Goal: Information Seeking & Learning: Learn about a topic

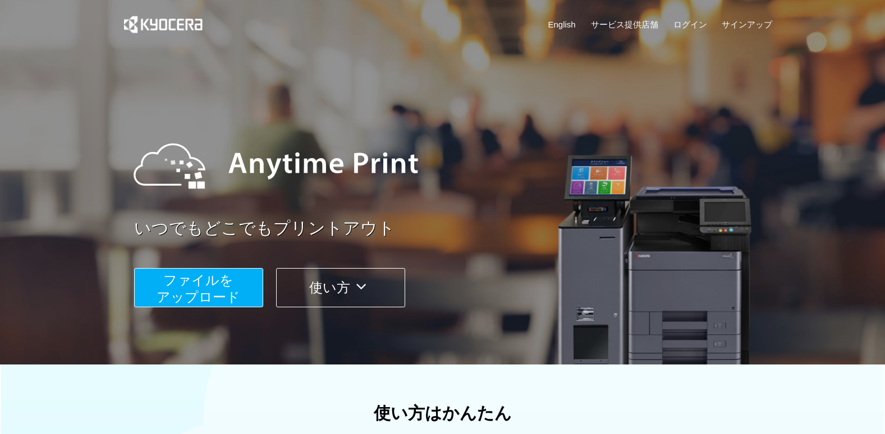
click at [364, 289] on icon at bounding box center [361, 286] width 22 height 17
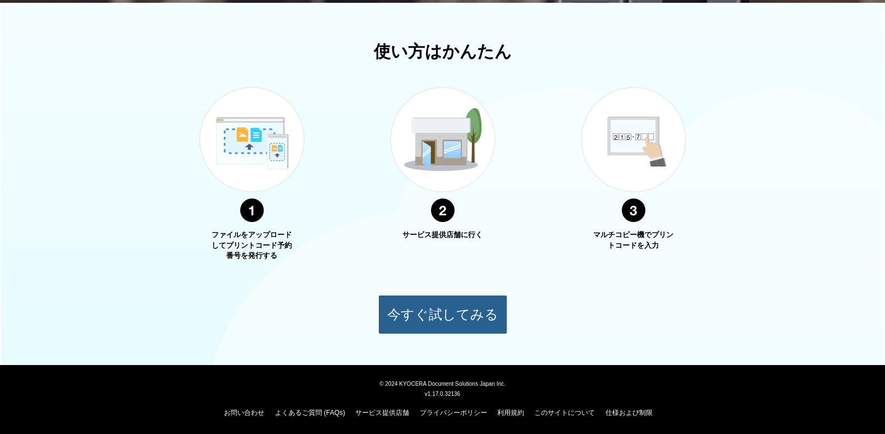
scroll to position [363, 0]
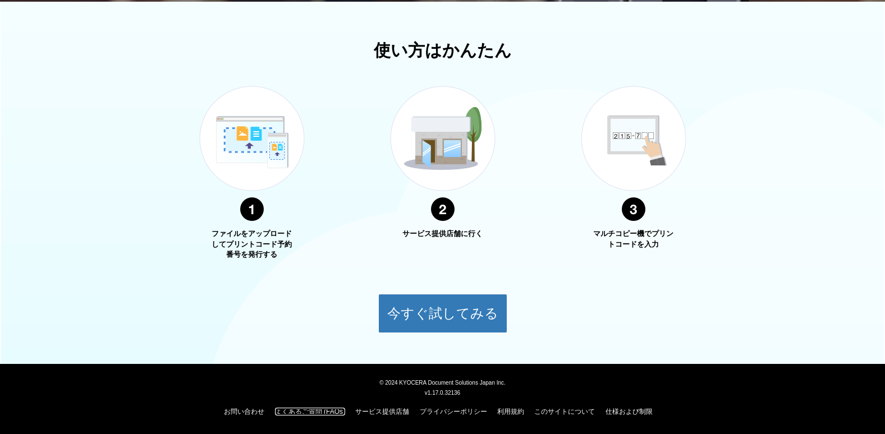
click at [292, 410] on link "よくあるご質問 (FAQs)" at bounding box center [310, 412] width 70 height 8
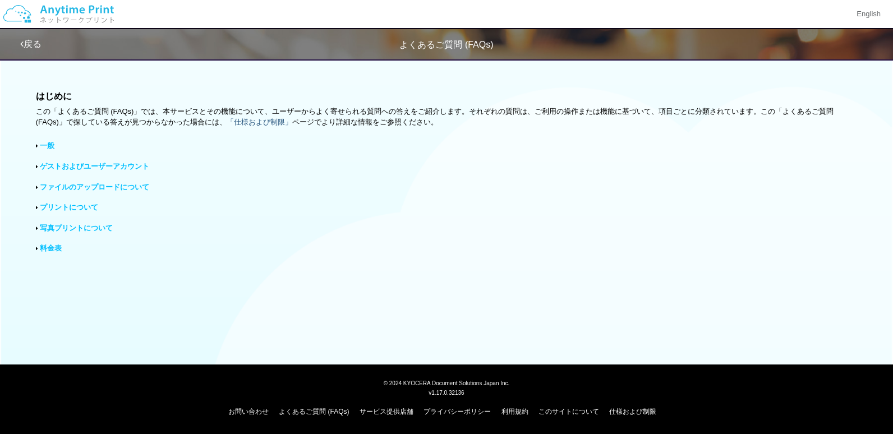
click at [250, 121] on link "「仕様および制限」" at bounding box center [260, 122] width 66 height 8
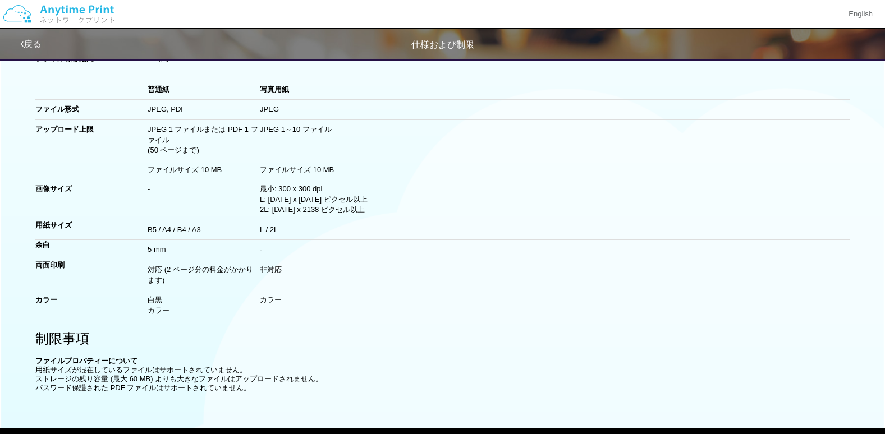
scroll to position [82, 0]
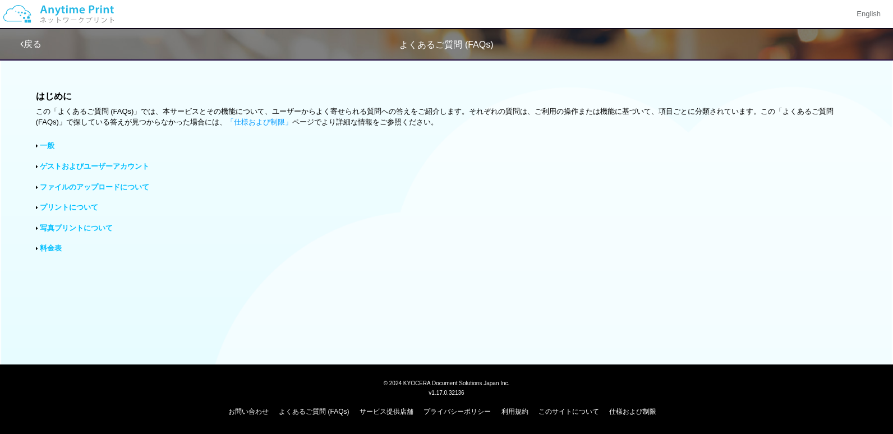
click at [89, 210] on link "プリントについて" at bounding box center [69, 207] width 58 height 8
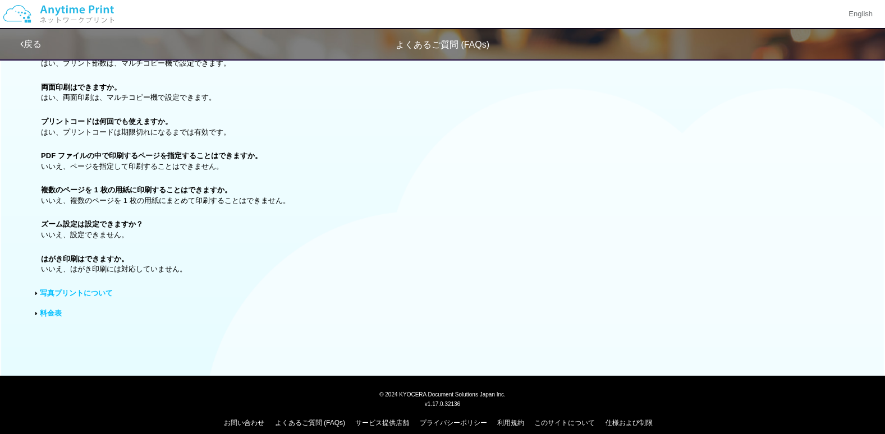
scroll to position [387, 0]
